Goal: Go to known website: Go to known website

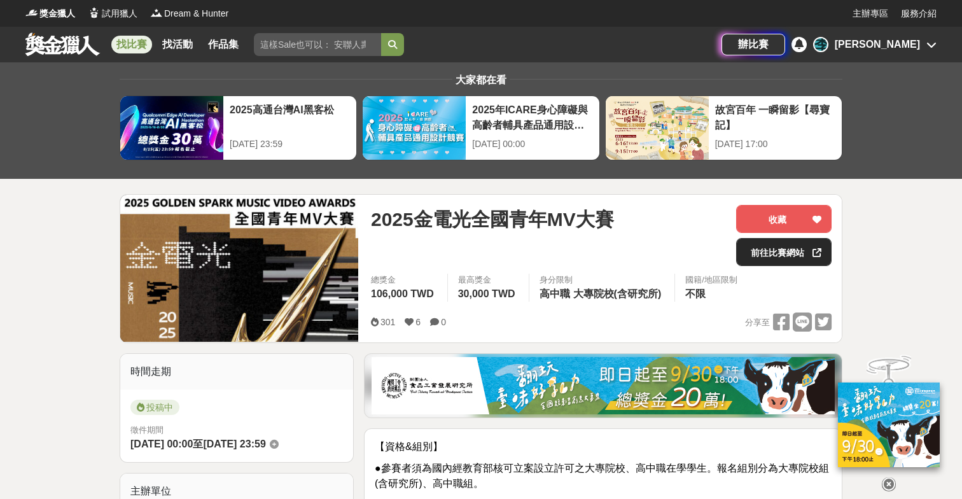
click at [782, 249] on link "前往比賽網站" at bounding box center [783, 252] width 95 height 28
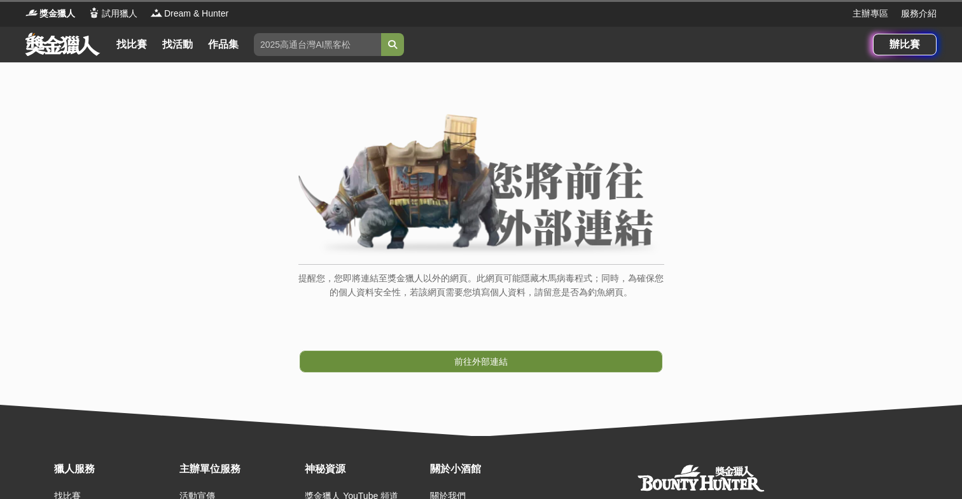
click at [524, 351] on link "前往外部連結" at bounding box center [481, 362] width 363 height 22
